Goal: Information Seeking & Learning: Compare options

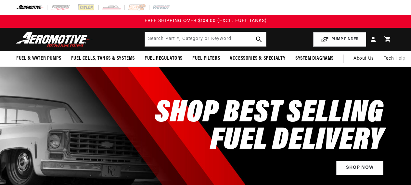
select select "1993"
select select "Ford"
select select "5.0L"
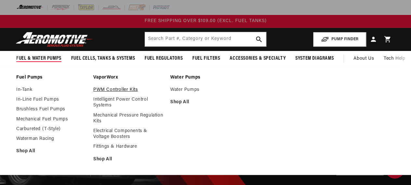
click at [106, 90] on link "PWM Controller Kits" at bounding box center [128, 90] width 70 height 6
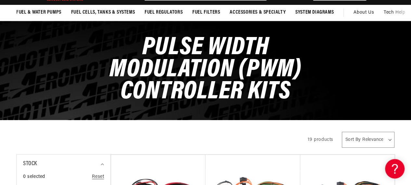
scroll to position [51, 0]
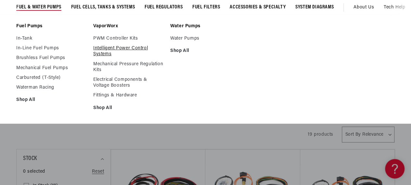
click at [109, 50] on link "Intelligent Power Control Systems" at bounding box center [128, 51] width 70 height 12
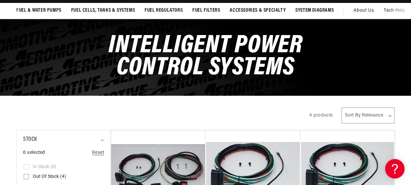
scroll to position [55, 0]
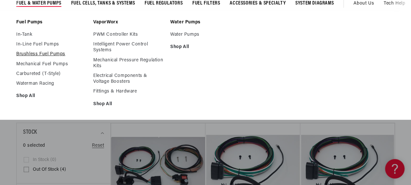
click at [25, 55] on link "Brushless Fuel Pumps" at bounding box center [51, 54] width 70 height 6
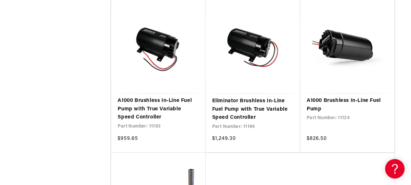
scroll to position [1265, 0]
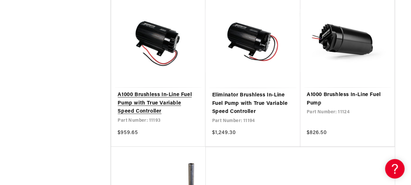
click at [156, 109] on link "A1000 Brushless In-Line Fuel Pump with True Variable Speed Controller" at bounding box center [157, 103] width 81 height 25
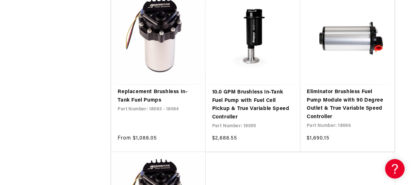
scroll to position [2538, 0]
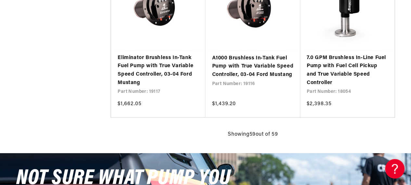
scroll to position [3190, 0]
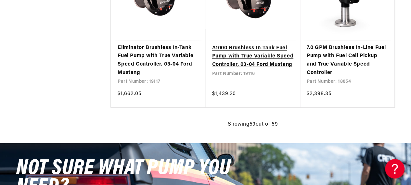
click at [243, 61] on link "A1000 Brushless In-Tank Fuel Pump with True Variable Speed Controller, 03-04 Fo…" at bounding box center [252, 56] width 81 height 25
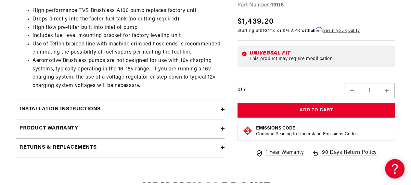
scroll to position [332, 0]
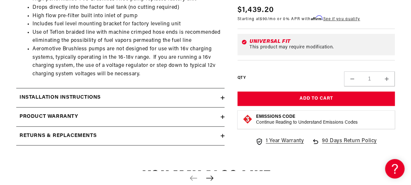
click at [221, 96] on icon at bounding box center [222, 98] width 4 height 4
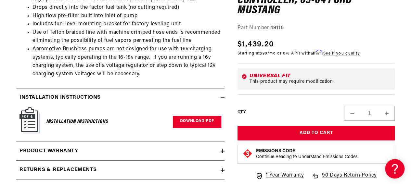
click at [192, 119] on link "Download PDF" at bounding box center [197, 122] width 48 height 12
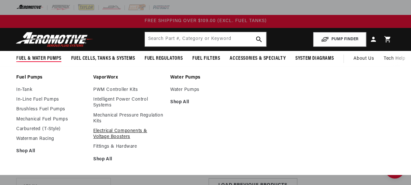
click at [111, 132] on link "Electrical Components & Voltage Boosters" at bounding box center [128, 134] width 70 height 12
click at [100, 157] on link "Shop All" at bounding box center [128, 159] width 70 height 6
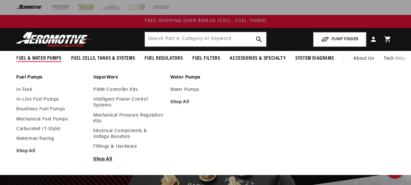
click at [101, 159] on link "Shop All" at bounding box center [128, 159] width 70 height 6
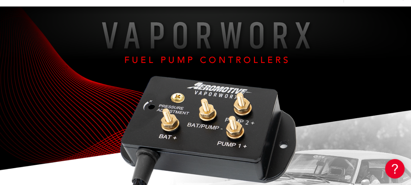
scroll to position [55, 0]
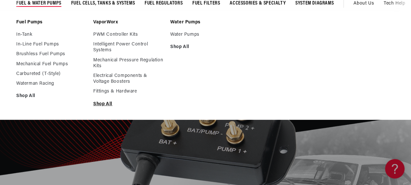
click at [101, 102] on link "Shop All" at bounding box center [128, 104] width 70 height 6
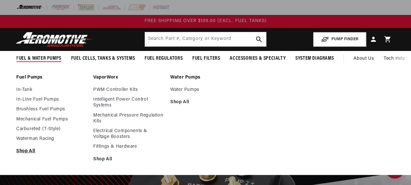
click at [30, 150] on link "Shop All" at bounding box center [51, 151] width 70 height 6
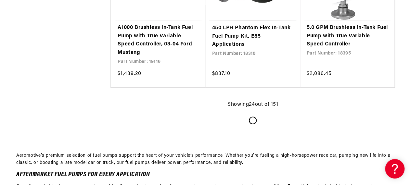
scroll to position [1322, 0]
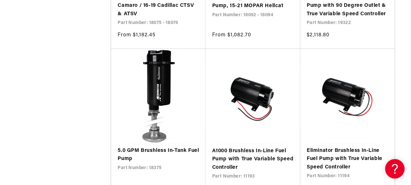
scroll to position [3069, 0]
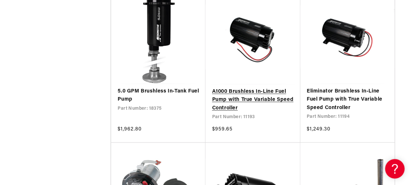
click at [257, 106] on link "A1000 Brushless In-Line Fuel Pump with True Variable Speed Controller" at bounding box center [252, 99] width 81 height 25
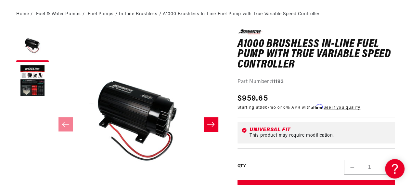
scroll to position [75, 0]
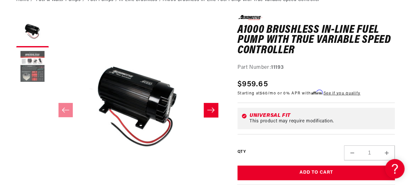
click at [34, 67] on button "Load image 2 in gallery view" at bounding box center [32, 67] width 32 height 32
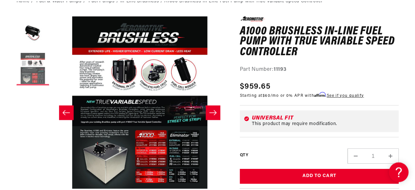
scroll to position [0, 172]
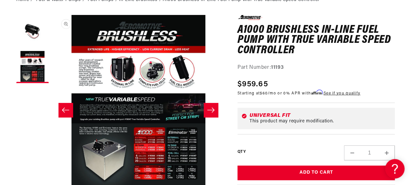
click at [52, 185] on button "Open media 2 in modal" at bounding box center [52, 187] width 0 height 0
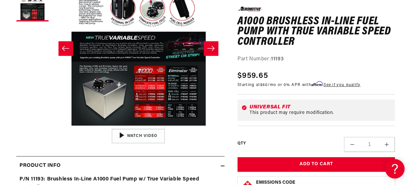
scroll to position [170, 0]
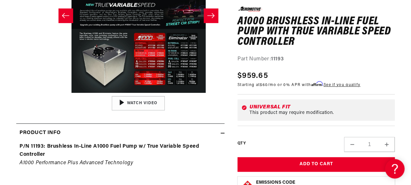
click at [52, 93] on button "Open media 2 in modal" at bounding box center [52, 93] width 0 height 0
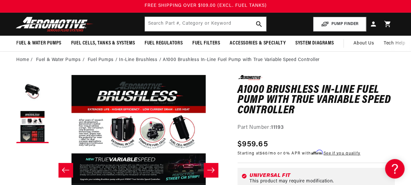
scroll to position [9, 0]
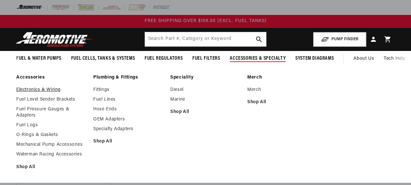
click at [31, 90] on link "Electronics & Wiring" at bounding box center [51, 90] width 70 height 6
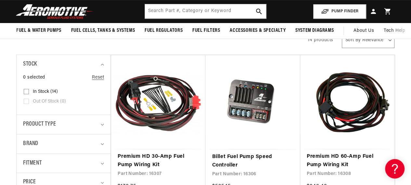
scroll to position [102, 0]
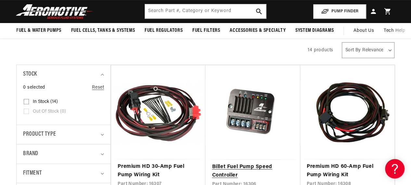
click at [233, 167] on link "Billet Fuel Pump Speed Controller" at bounding box center [252, 171] width 81 height 17
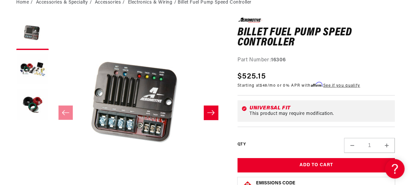
scroll to position [77, 0]
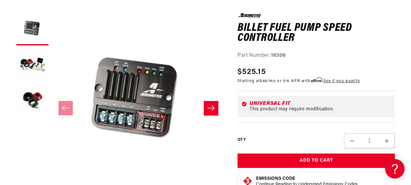
click at [213, 107] on icon "Slide right" at bounding box center [210, 107] width 7 height 5
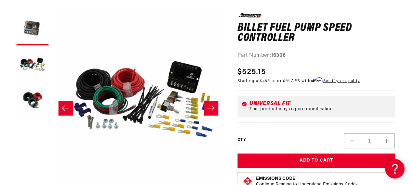
scroll to position [0, 172]
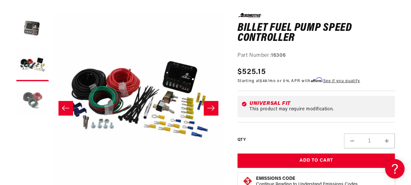
click at [34, 100] on button "Load image 3 in gallery view" at bounding box center [32, 100] width 32 height 32
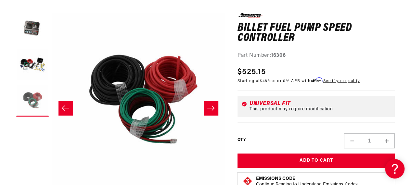
scroll to position [0, 344]
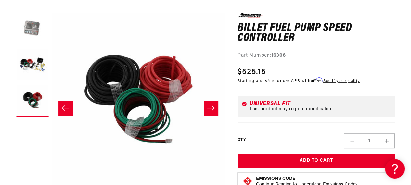
click at [30, 28] on button "Load image 1 in gallery view" at bounding box center [32, 29] width 32 height 32
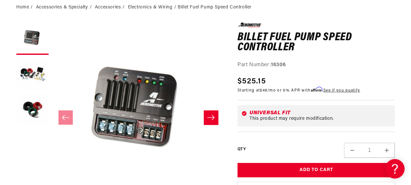
scroll to position [0, 0]
